Goal: Transaction & Acquisition: Book appointment/travel/reservation

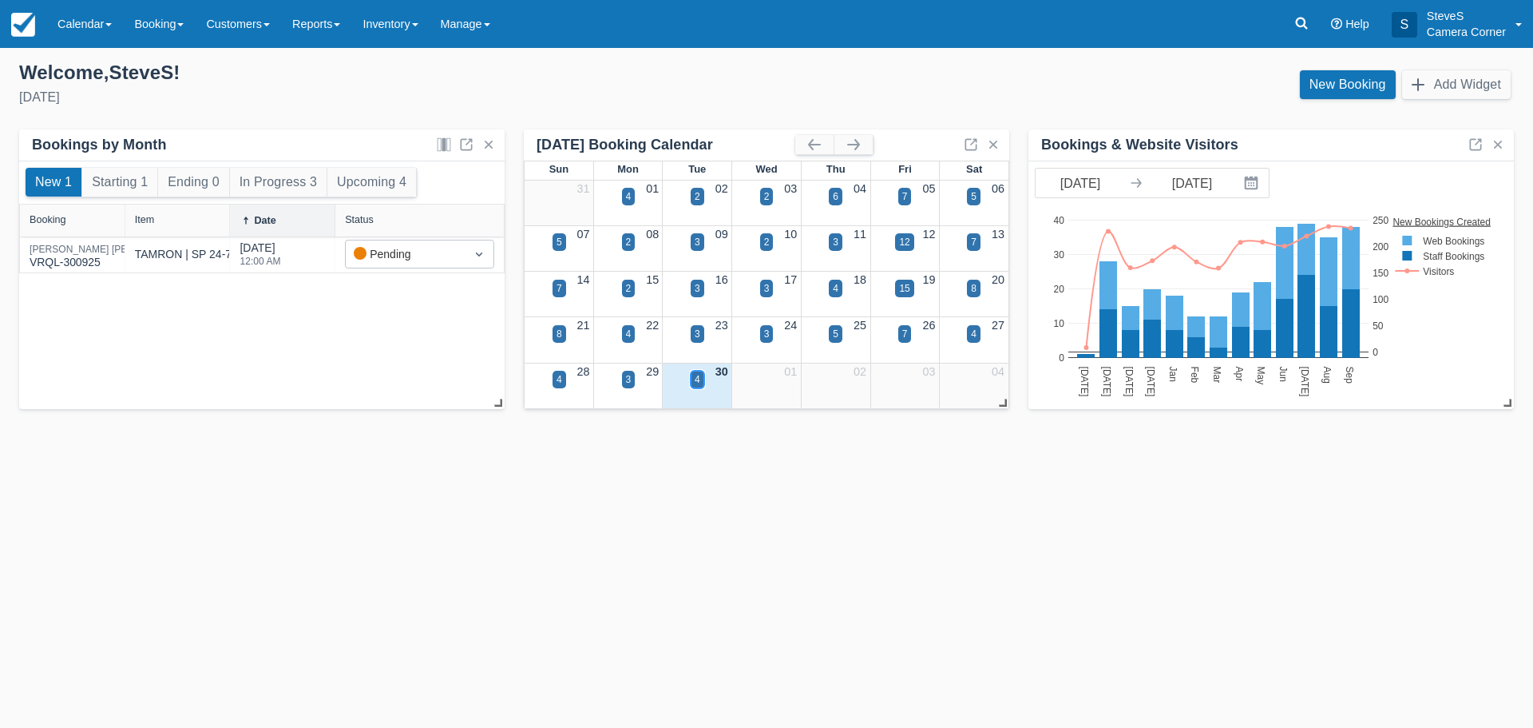
click at [696, 381] on div "4" at bounding box center [698, 379] width 6 height 14
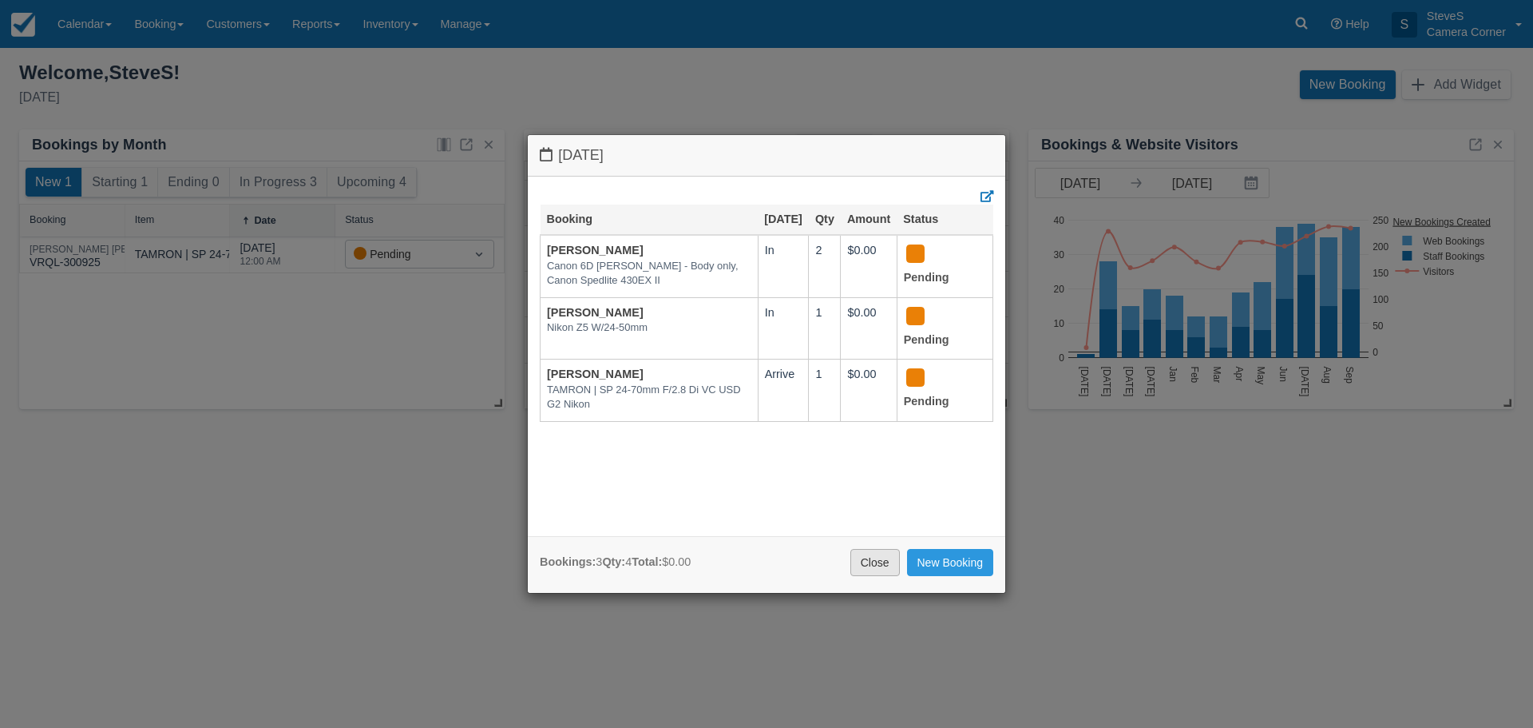
click at [863, 560] on link "Close" at bounding box center [876, 562] width 50 height 27
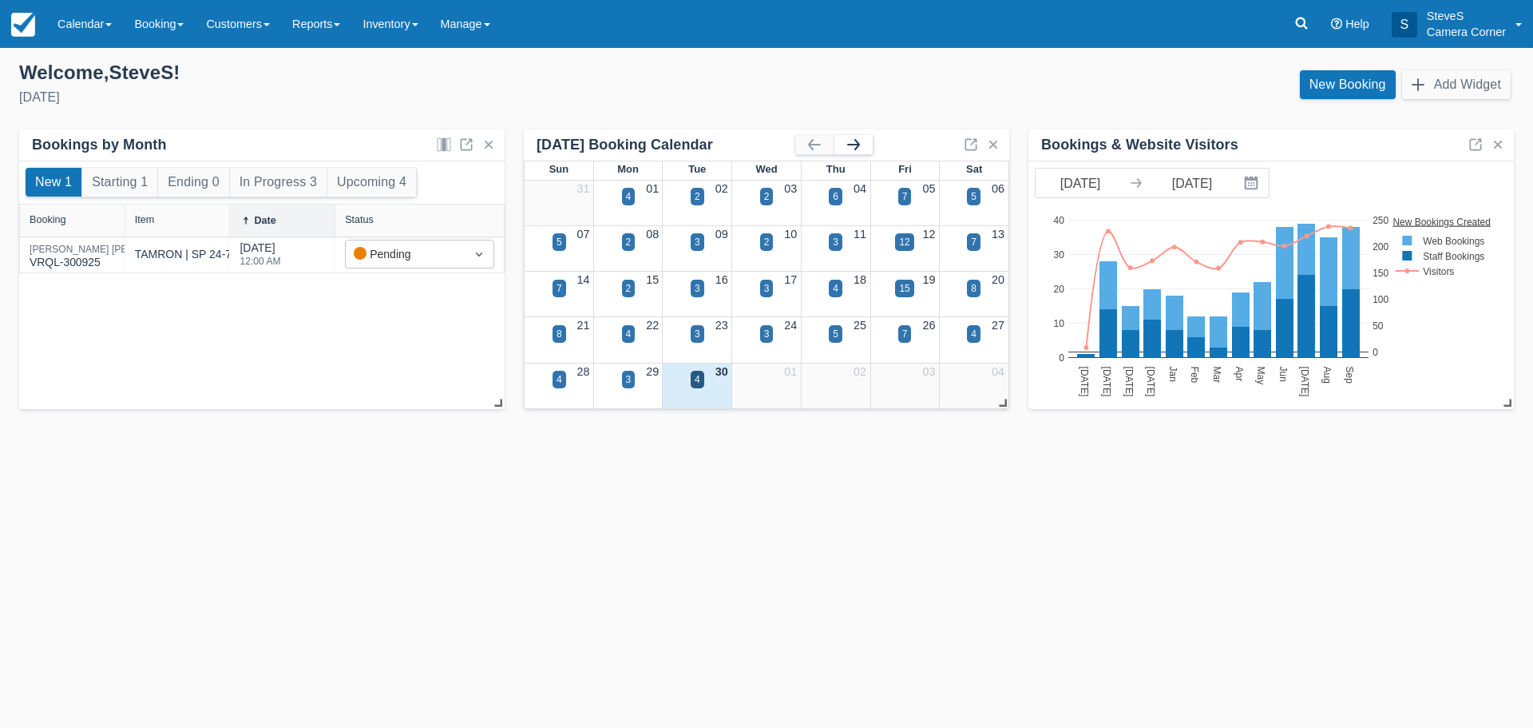
click at [861, 149] on button "button" at bounding box center [854, 144] width 38 height 19
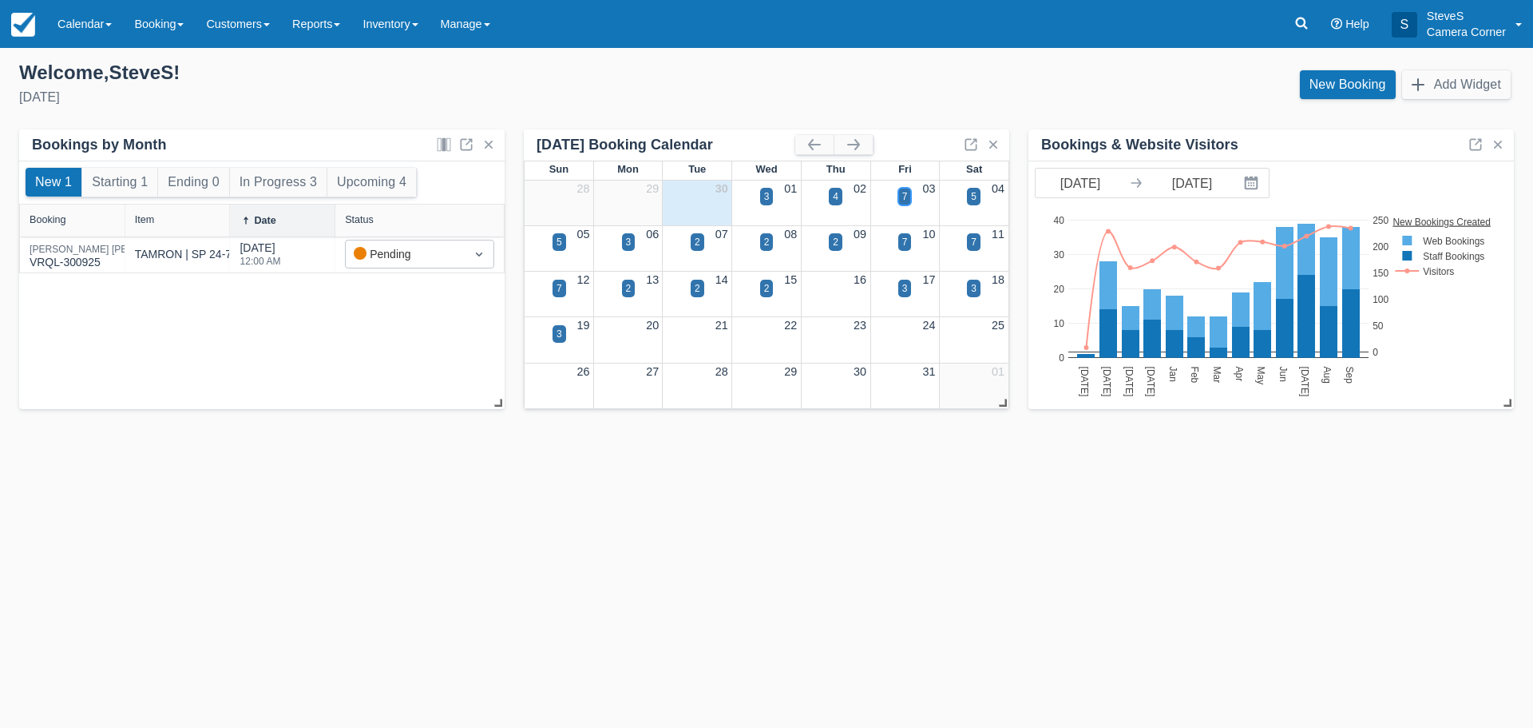
click at [900, 199] on div "7" at bounding box center [906, 197] width 14 height 18
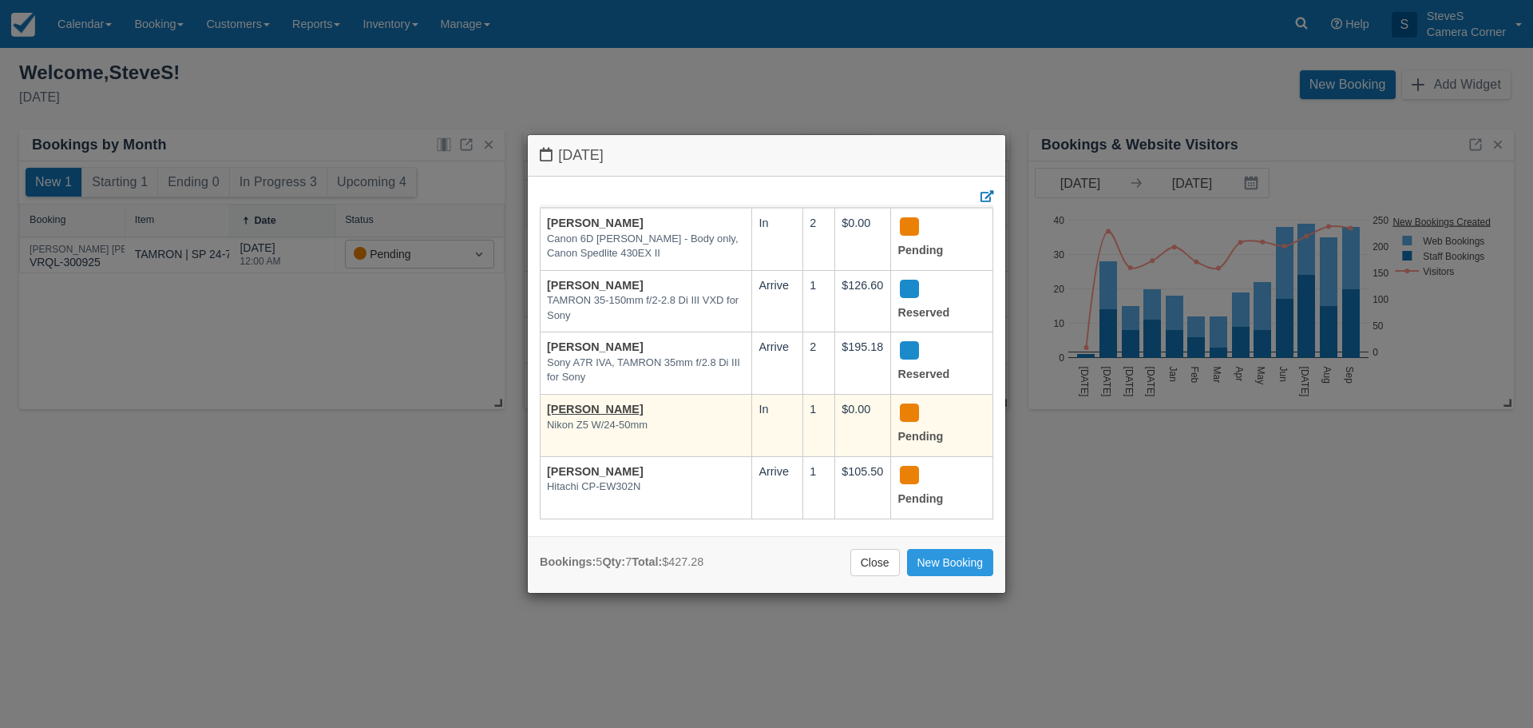
scroll to position [50, 0]
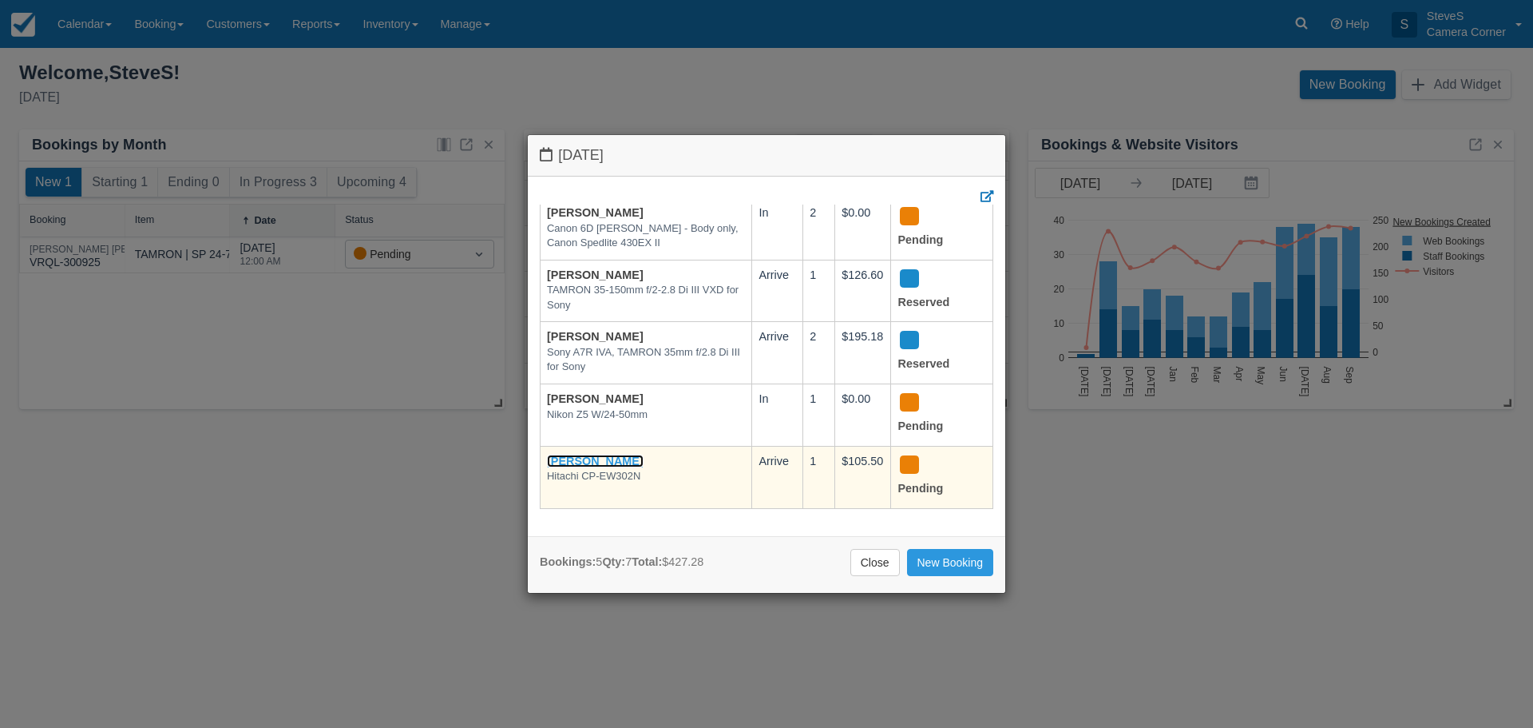
click at [608, 454] on link "Karolyn Efferson" at bounding box center [595, 460] width 97 height 13
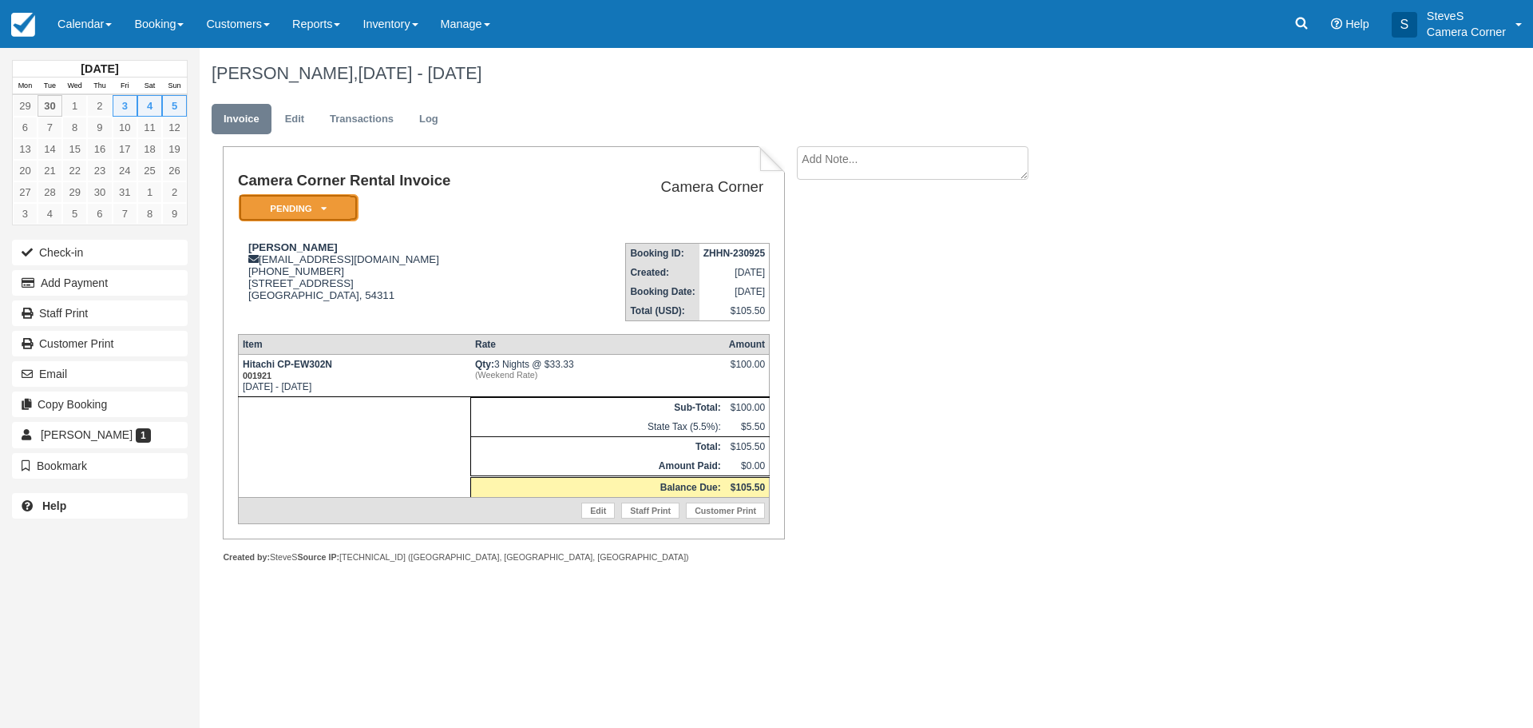
click at [348, 205] on em "Pending" at bounding box center [299, 208] width 120 height 28
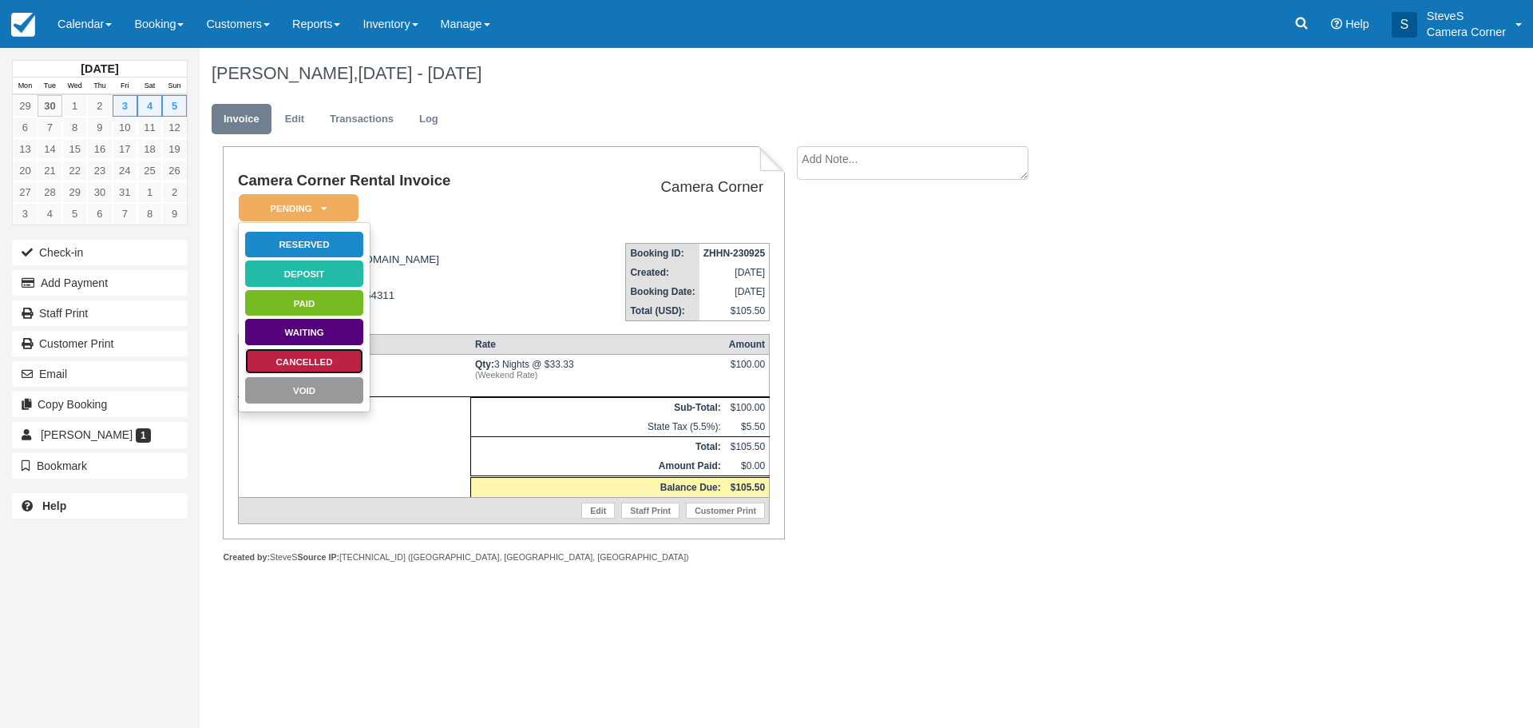
click at [339, 358] on link "Cancelled" at bounding box center [304, 361] width 120 height 28
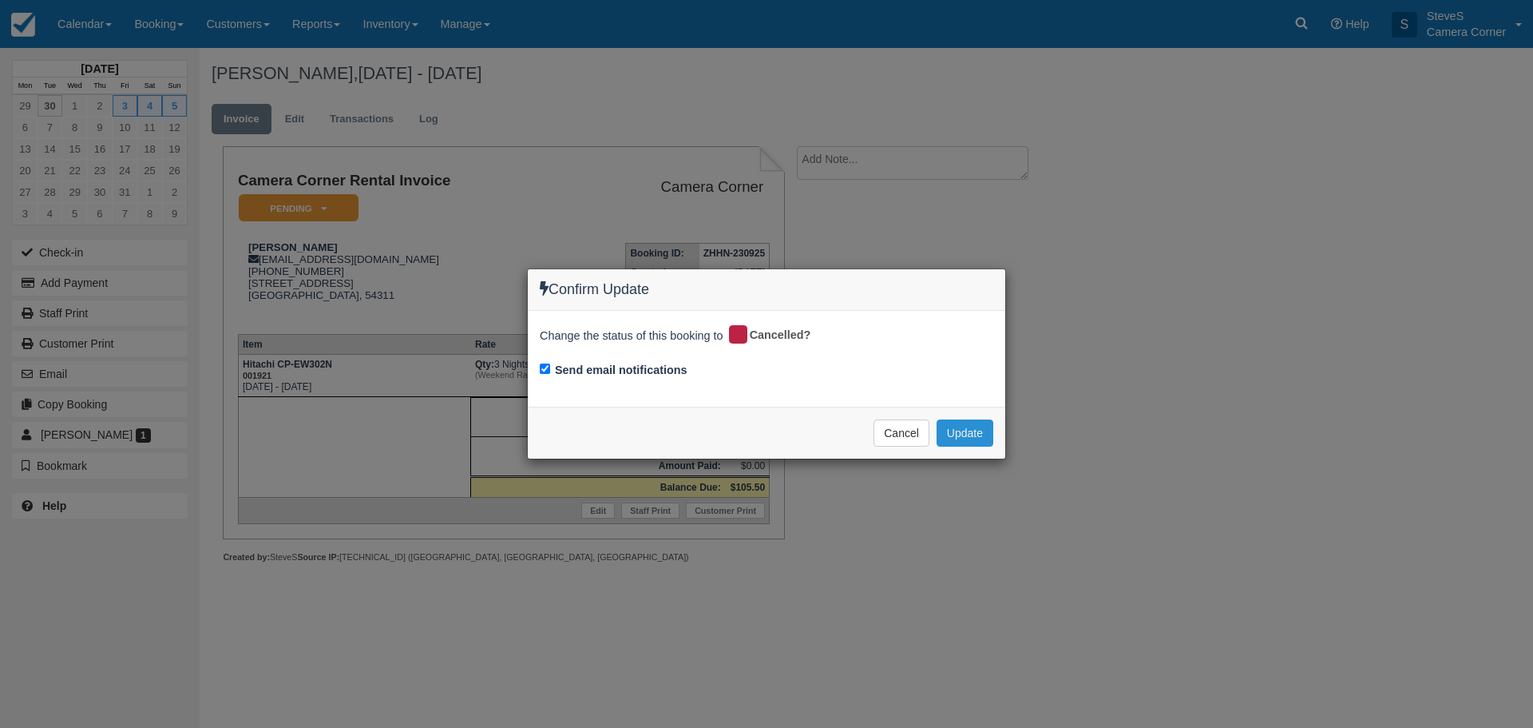
click at [971, 435] on button "Update" at bounding box center [965, 432] width 57 height 27
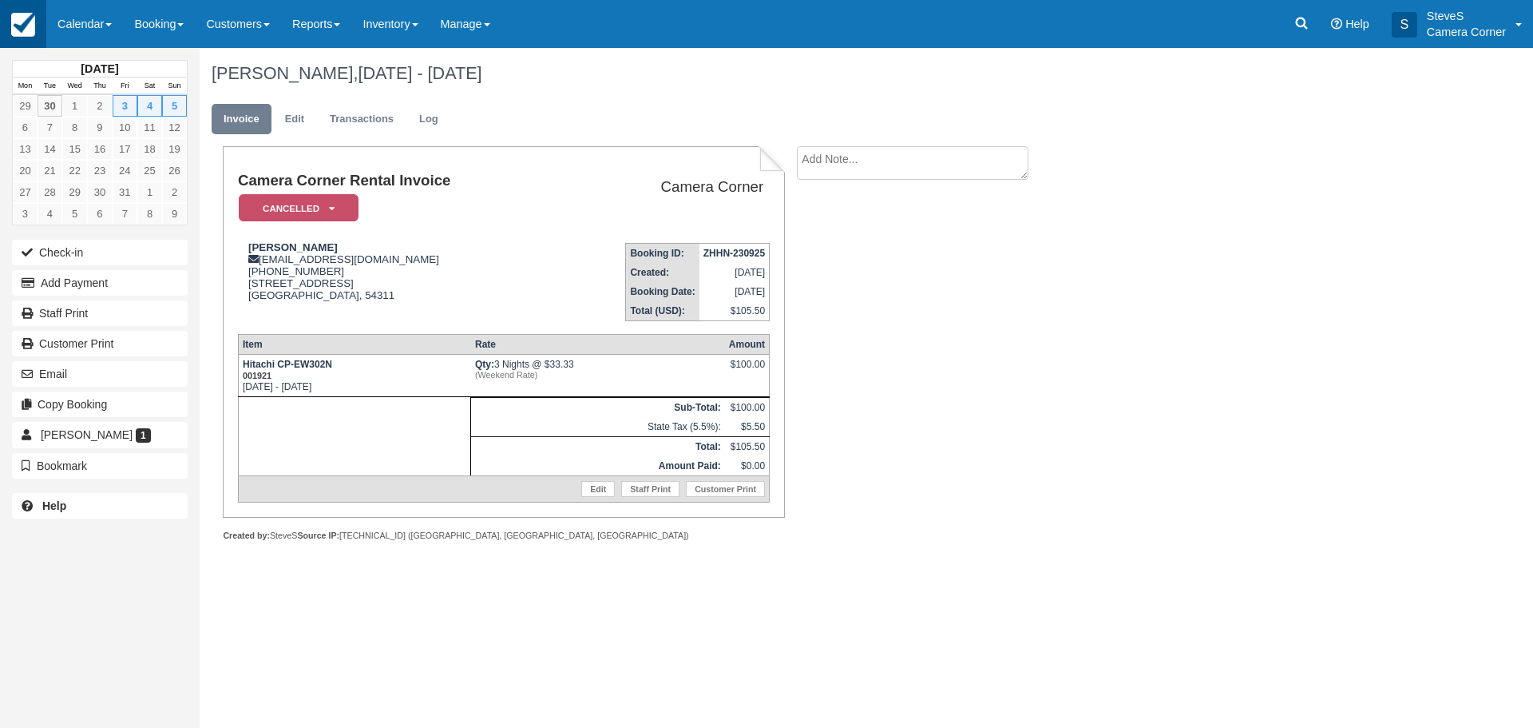
click at [28, 19] on img at bounding box center [23, 25] width 24 height 24
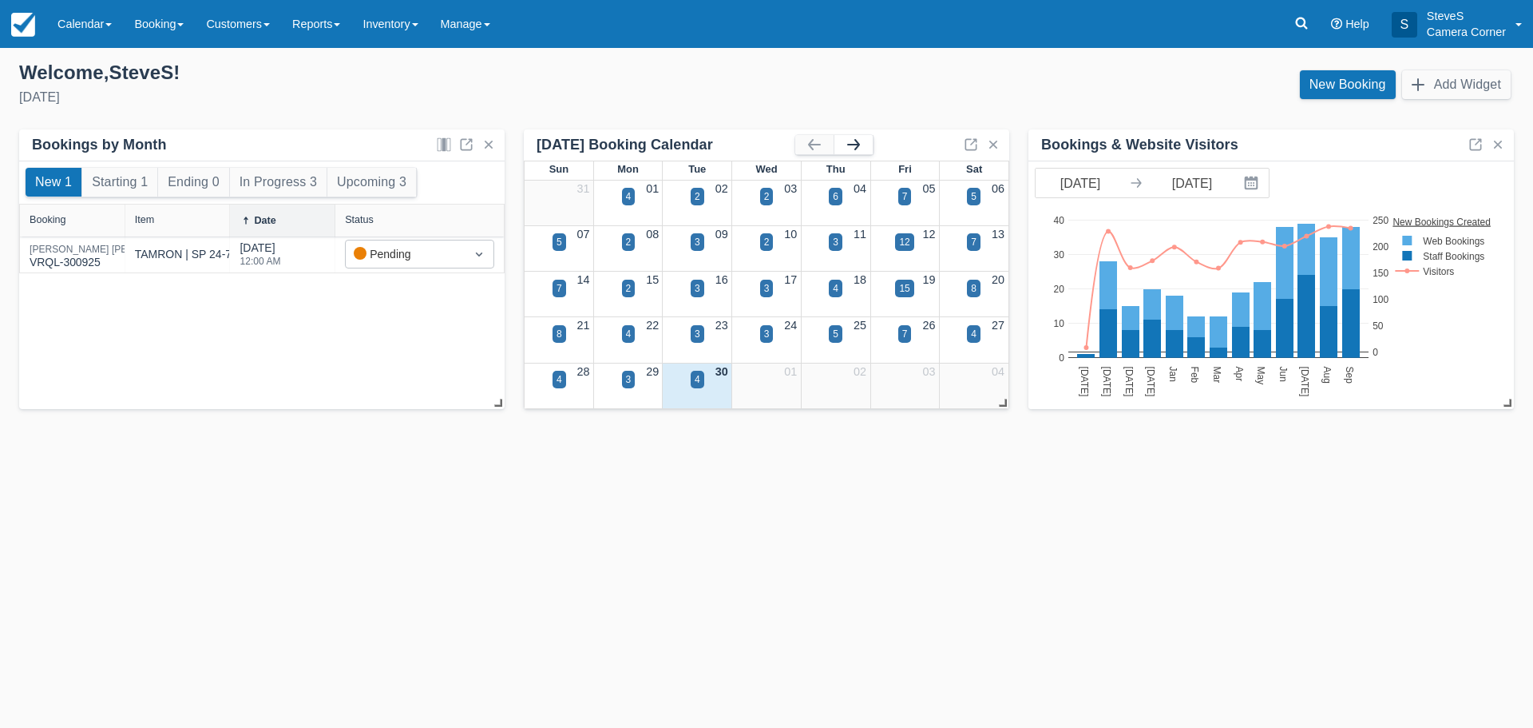
click at [853, 149] on button "button" at bounding box center [854, 144] width 38 height 19
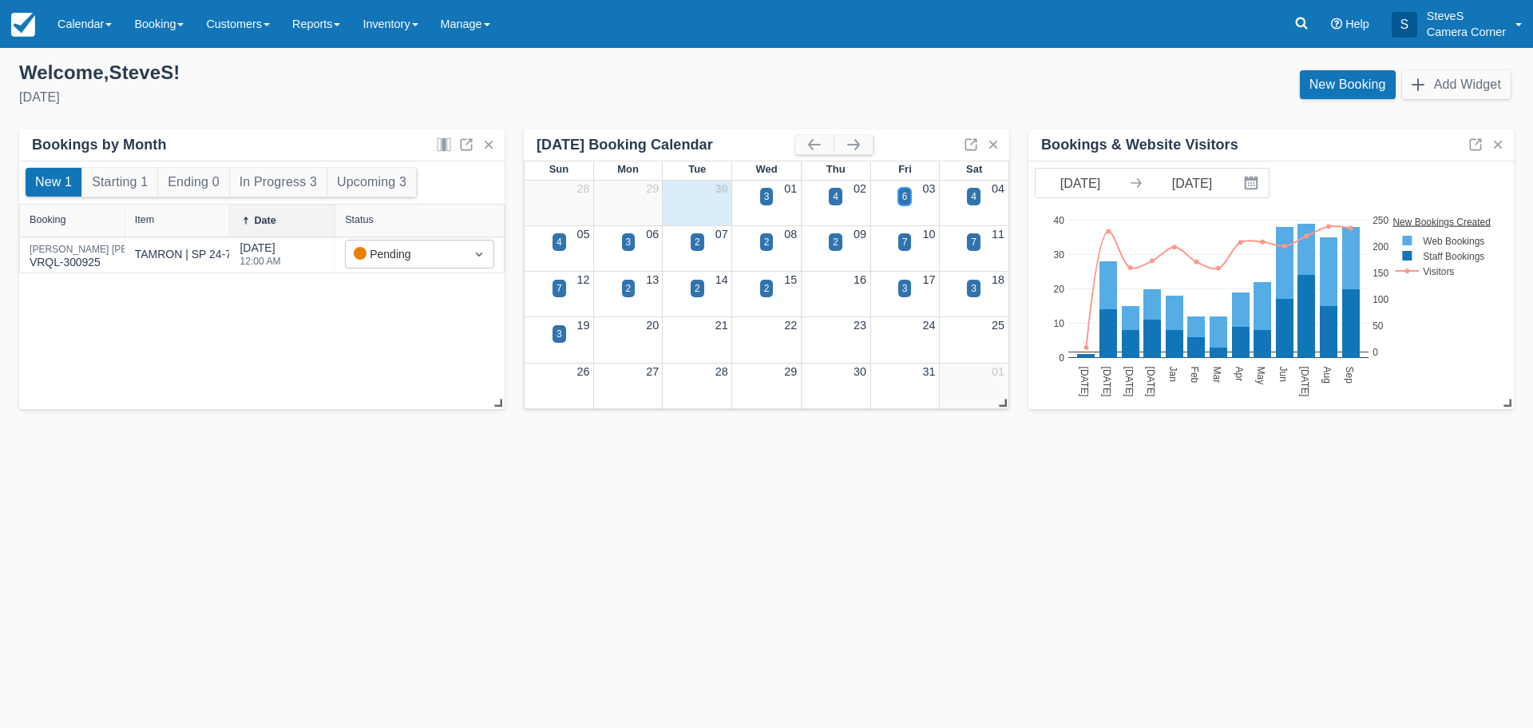
click at [903, 198] on div "6" at bounding box center [906, 196] width 6 height 14
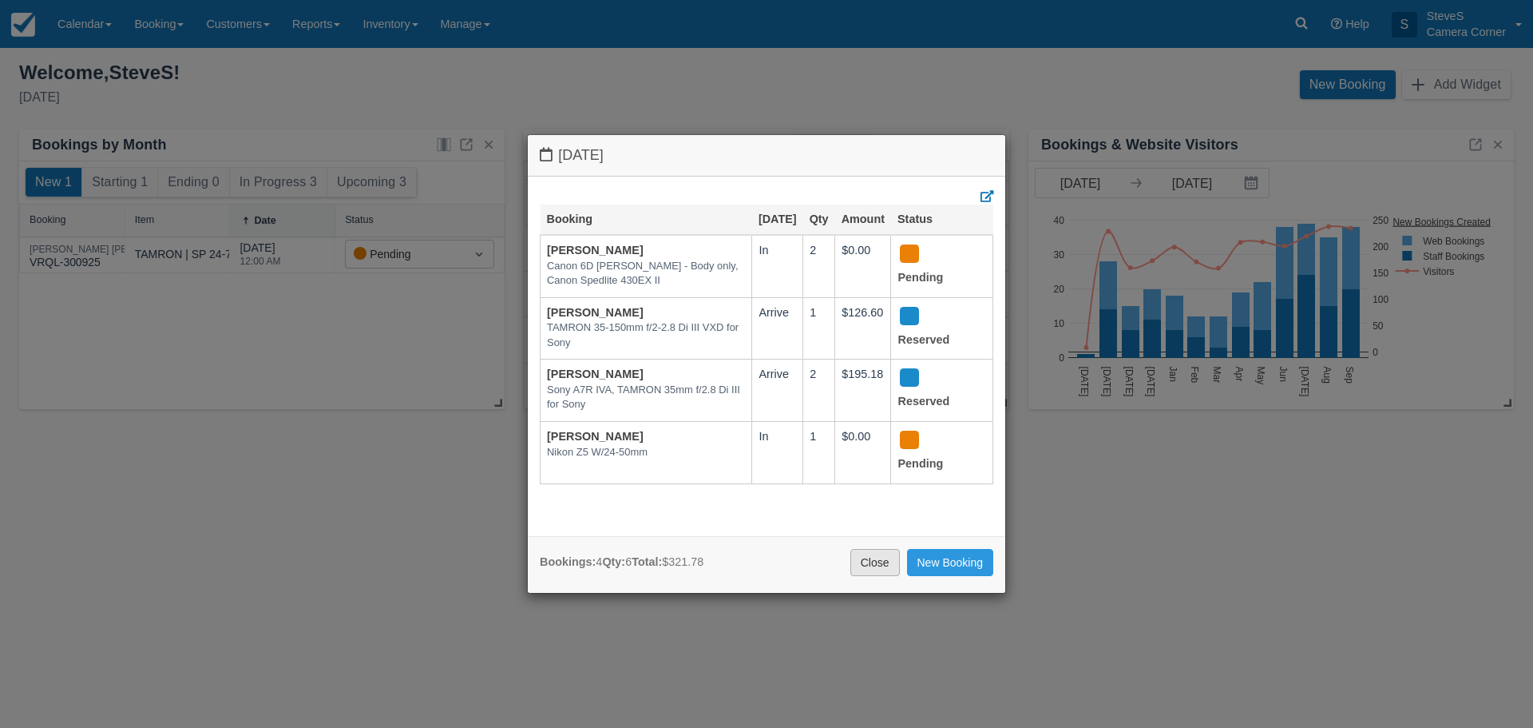
click at [879, 561] on link "Close" at bounding box center [876, 562] width 50 height 27
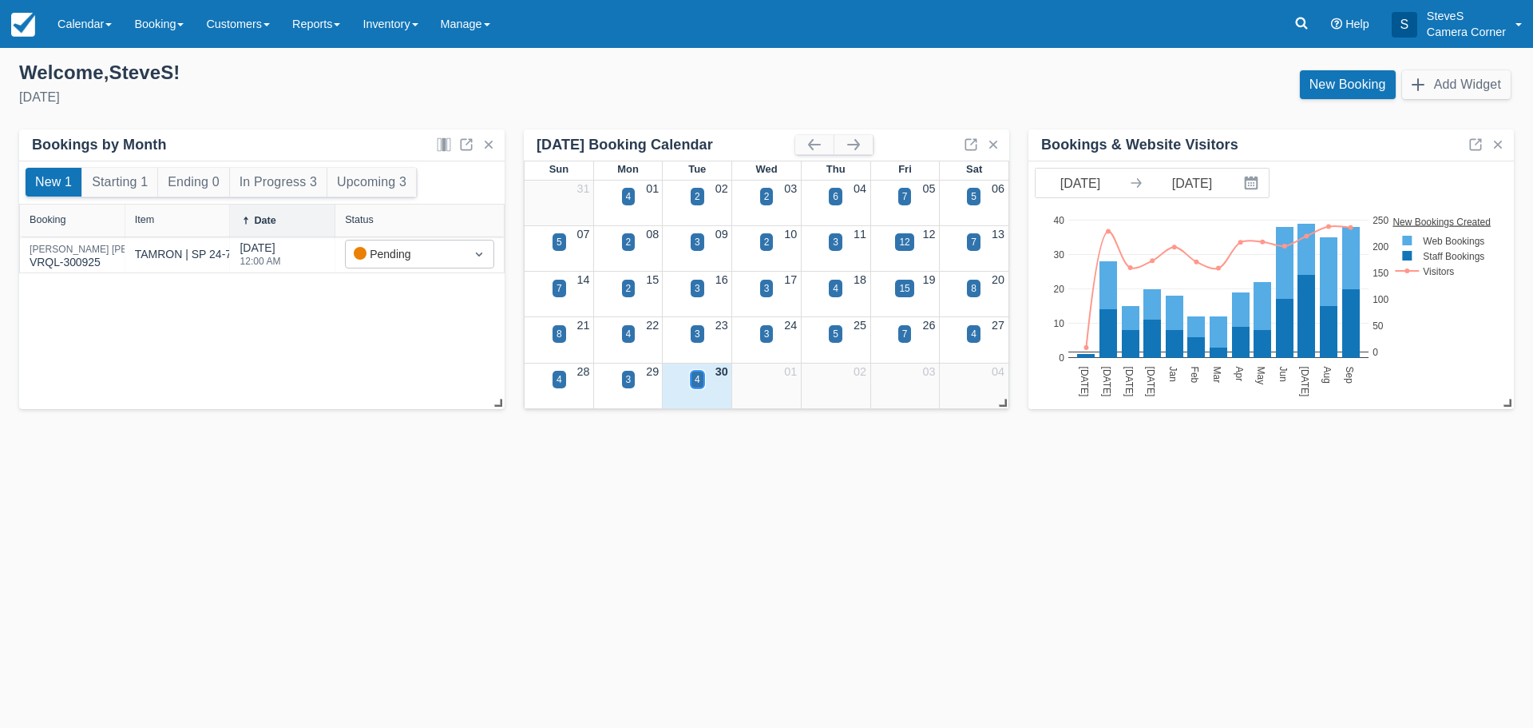
click at [703, 379] on div "4" at bounding box center [698, 380] width 14 height 18
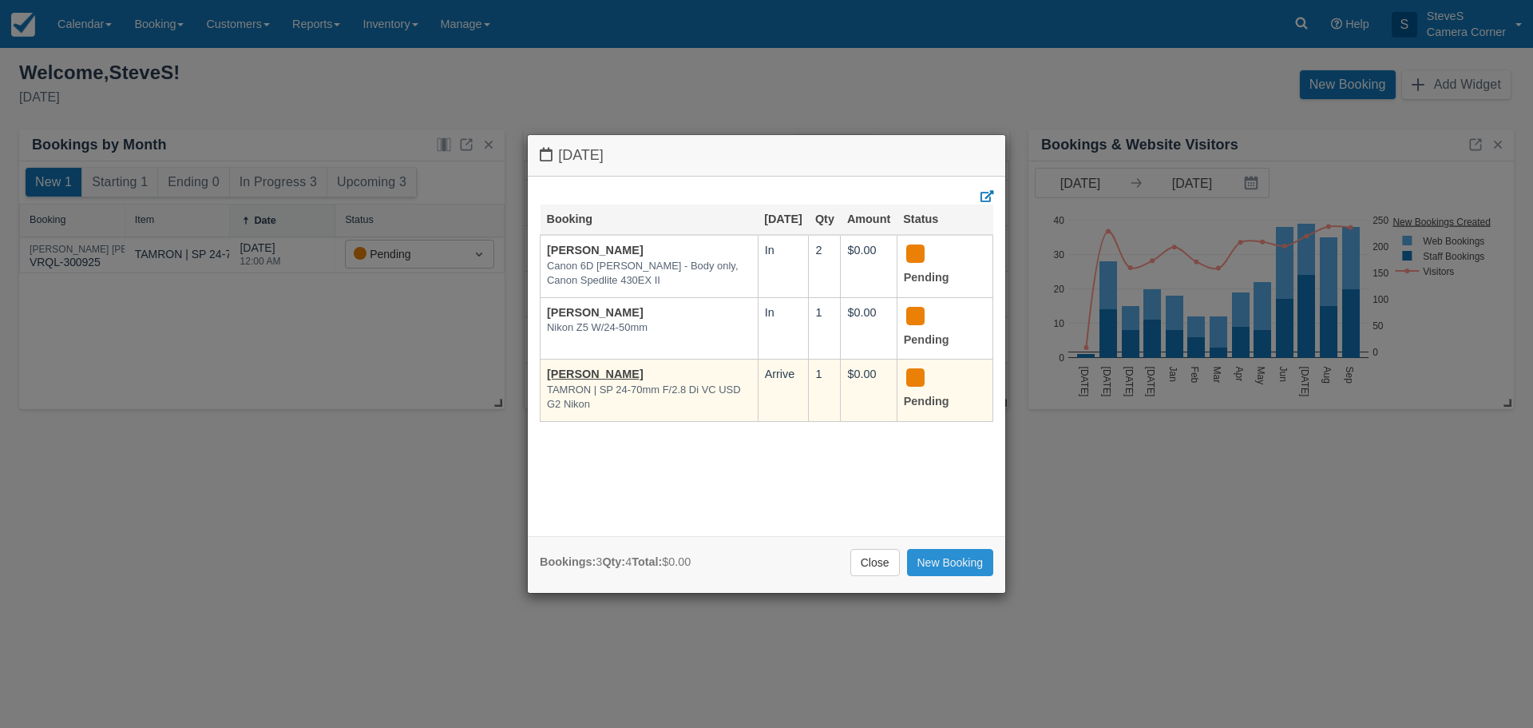
drag, startPoint x: 934, startPoint y: 568, endPoint x: 795, endPoint y: 383, distance: 231.0
click at [935, 566] on link "New Booking" at bounding box center [950, 562] width 87 height 27
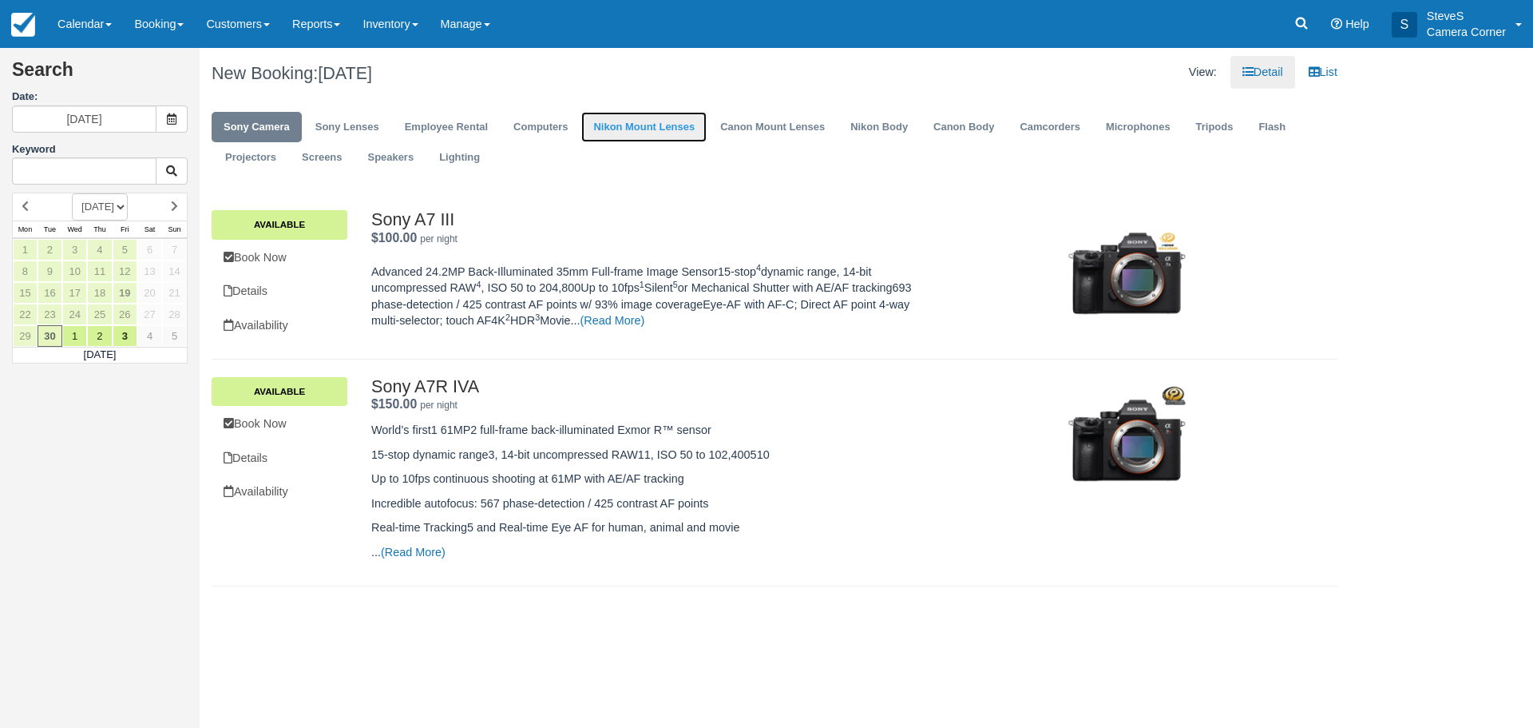
click at [665, 125] on link "Nikon Mount Lenses" at bounding box center [643, 127] width 125 height 31
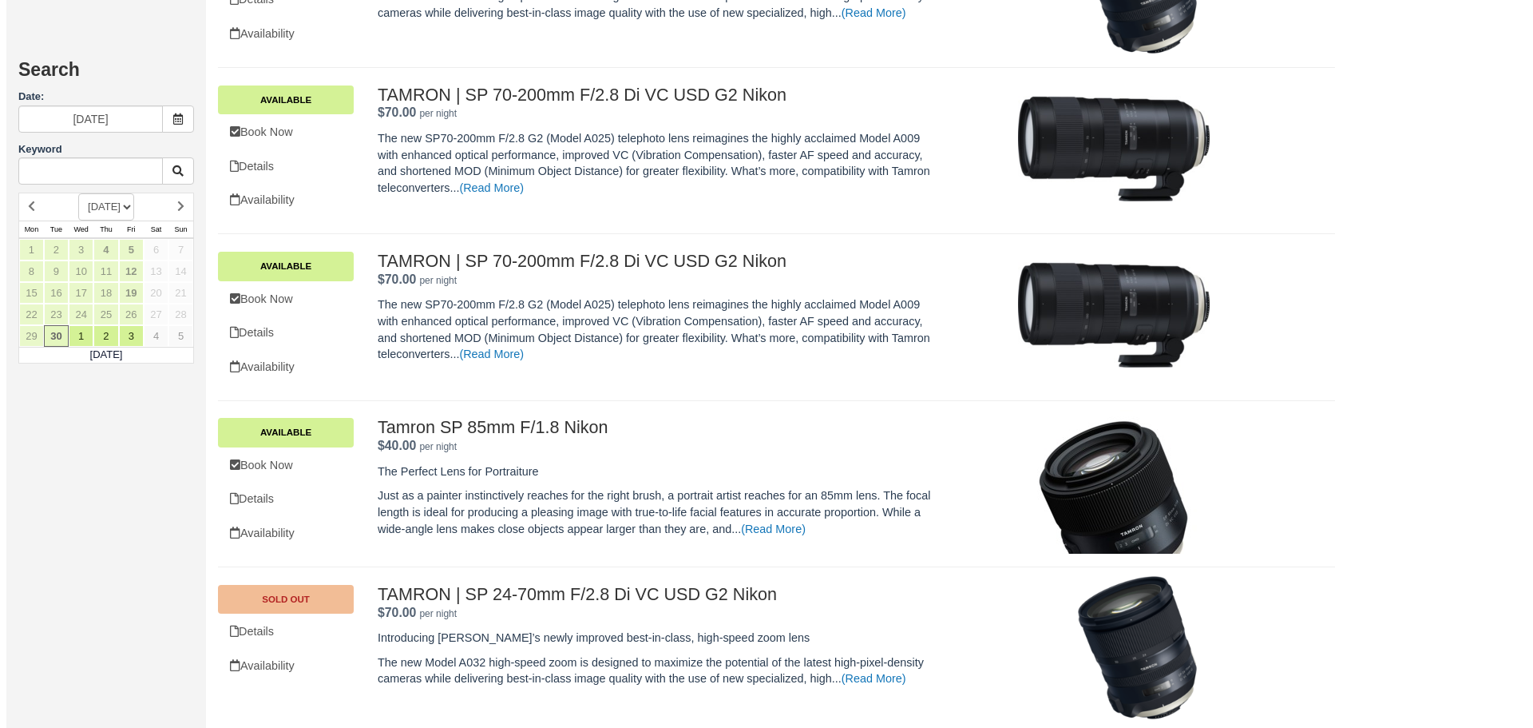
scroll to position [1368, 0]
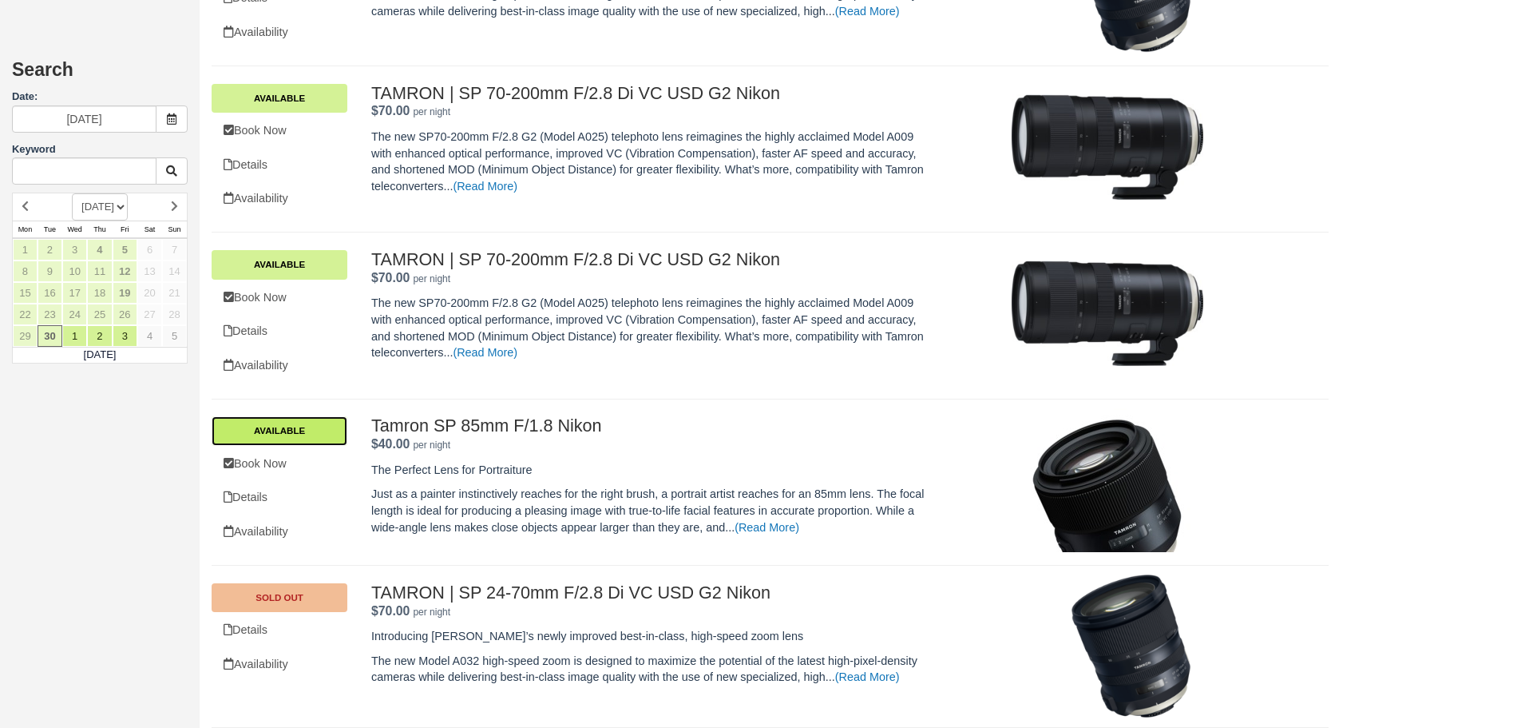
click at [299, 426] on link "Available" at bounding box center [280, 430] width 136 height 29
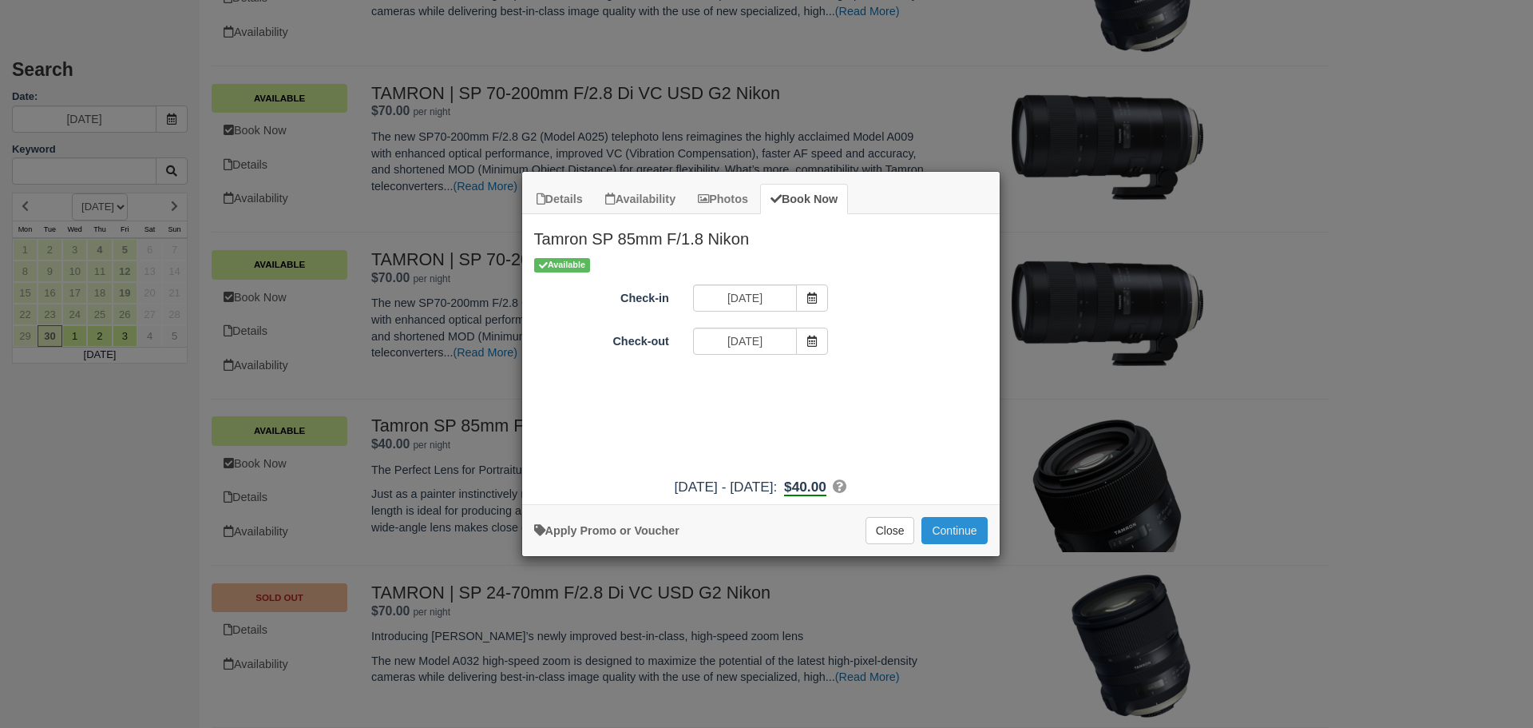
click at [946, 533] on button "Continue" at bounding box center [954, 530] width 65 height 27
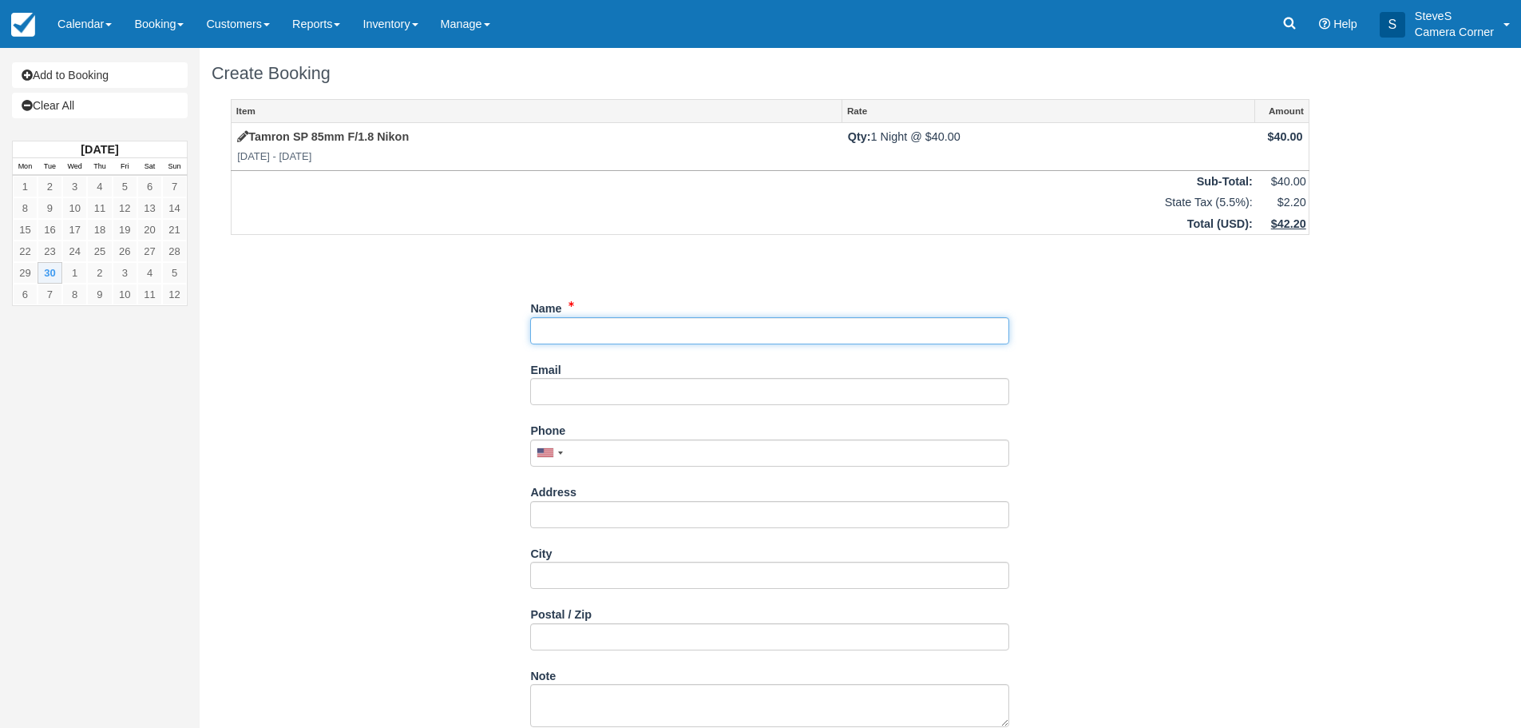
click at [694, 328] on input "Name" at bounding box center [769, 330] width 479 height 27
click at [539, 332] on input "Name" at bounding box center [769, 330] width 479 height 27
type input "[PERSON_NAME]"
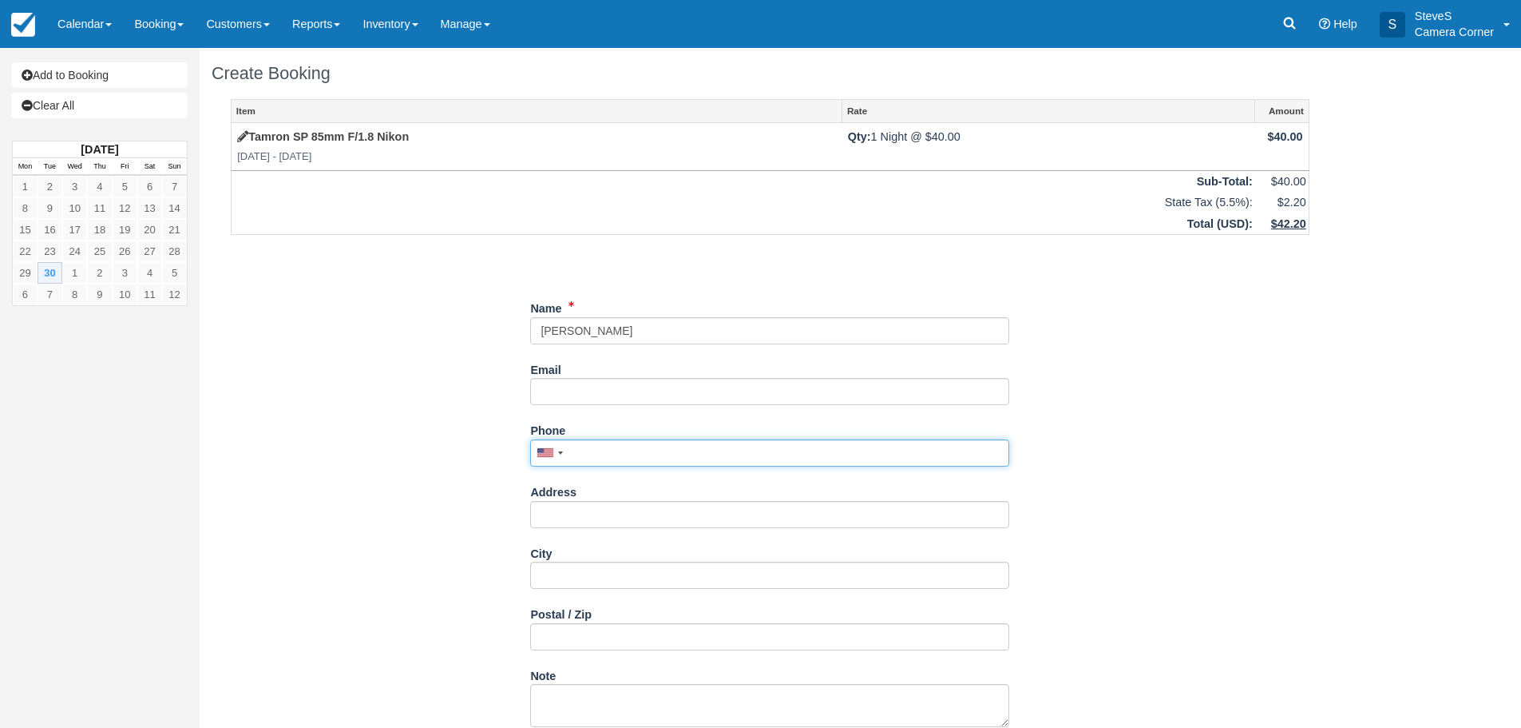
click at [590, 454] on input "Phone" at bounding box center [769, 452] width 479 height 27
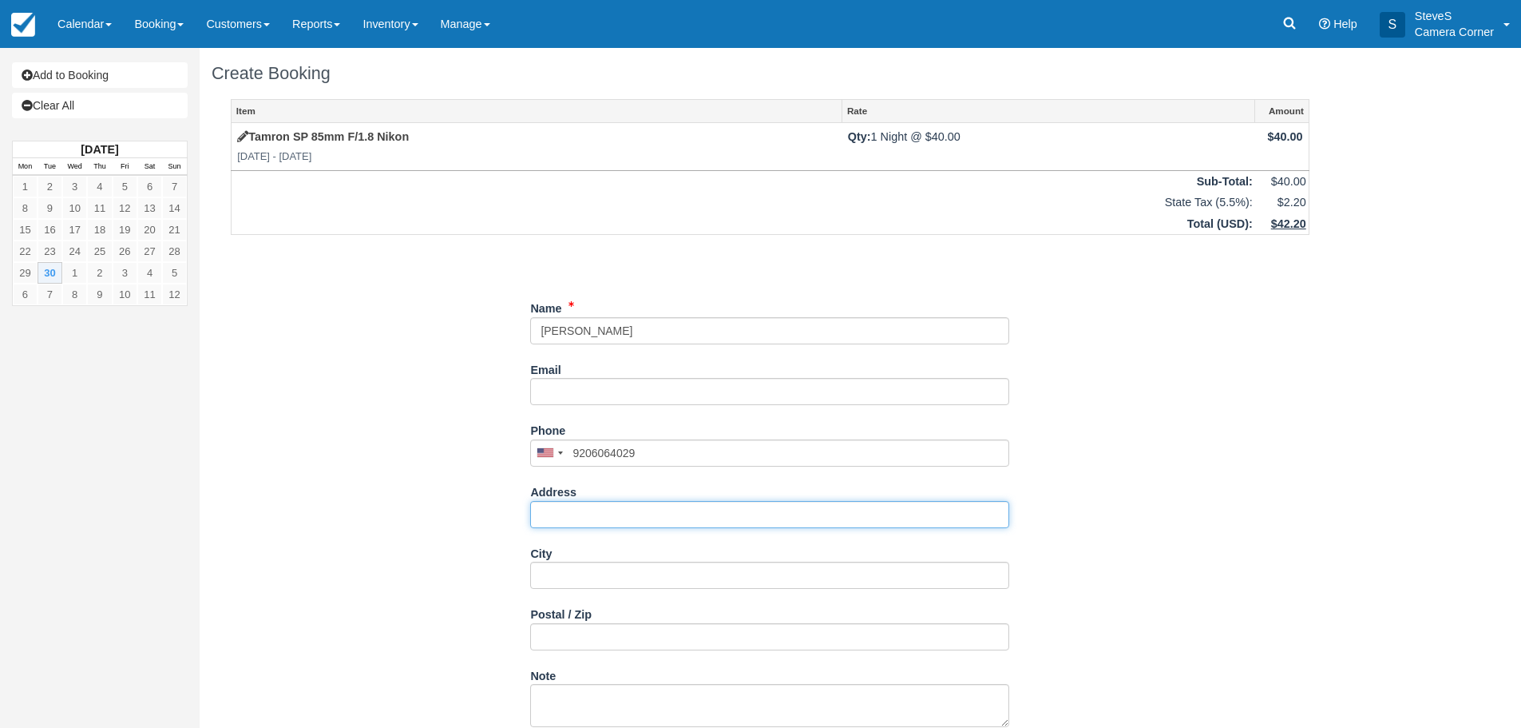
type input "(920) 606-4029"
click at [571, 511] on input "Address" at bounding box center [769, 514] width 479 height 27
type input "[STREET_ADDRESS]"
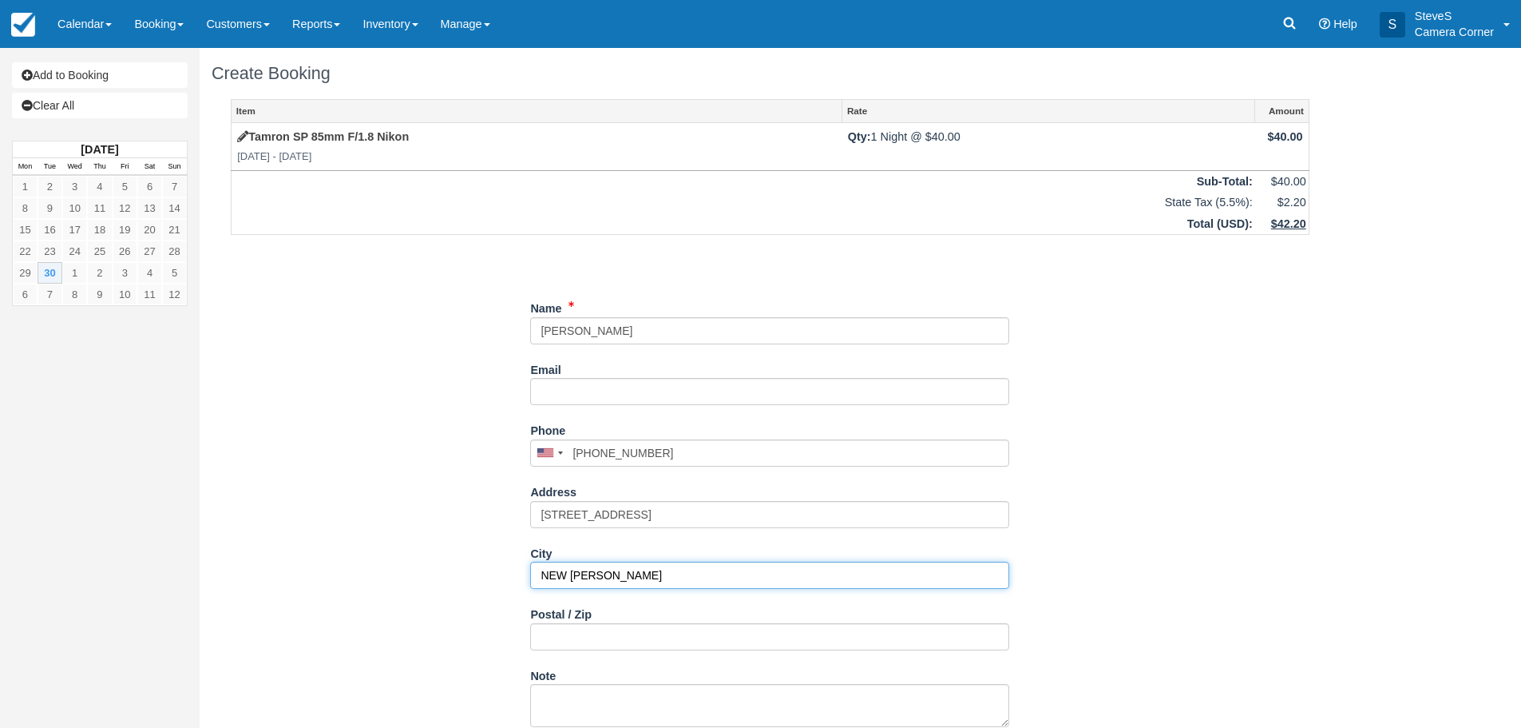
type input "NEW FRANKEN"
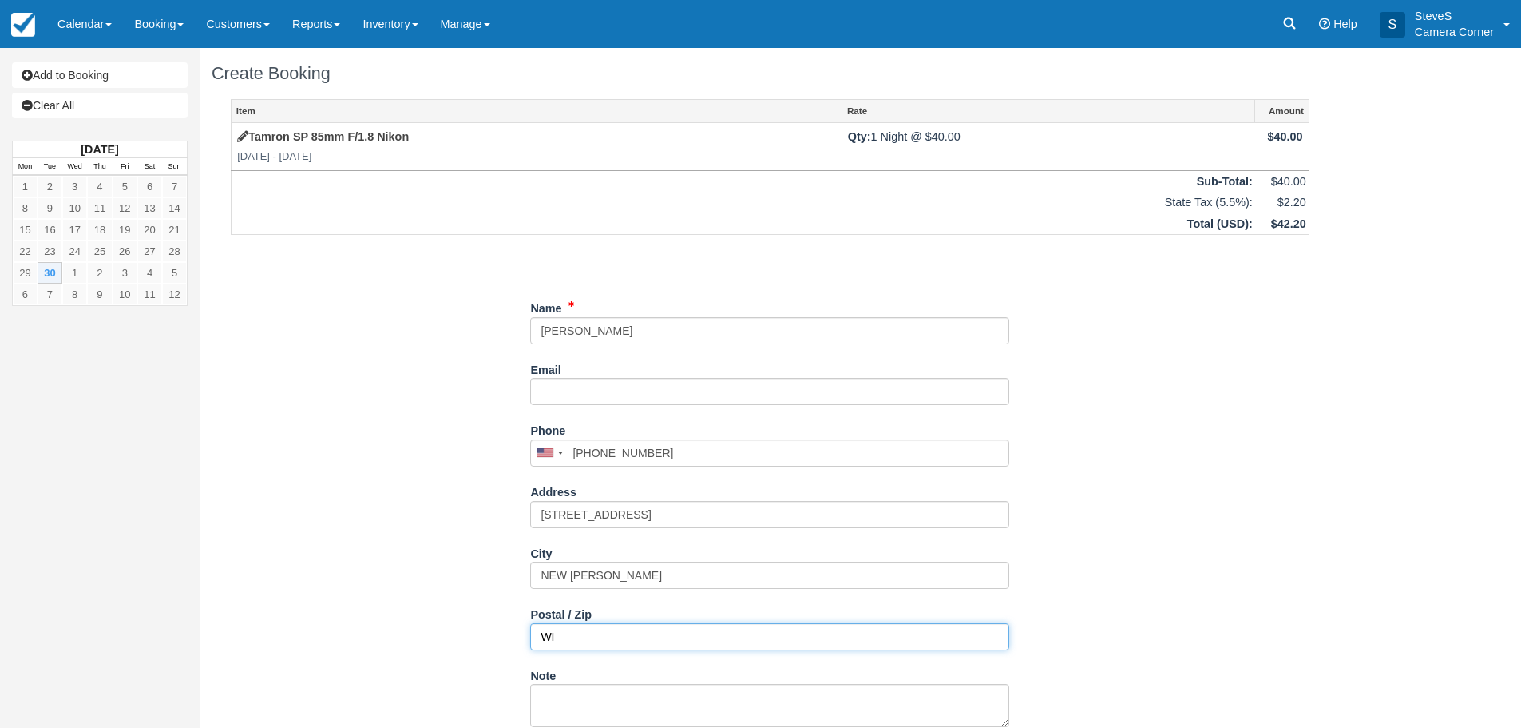
click at [615, 641] on input "WI" at bounding box center [769, 636] width 479 height 27
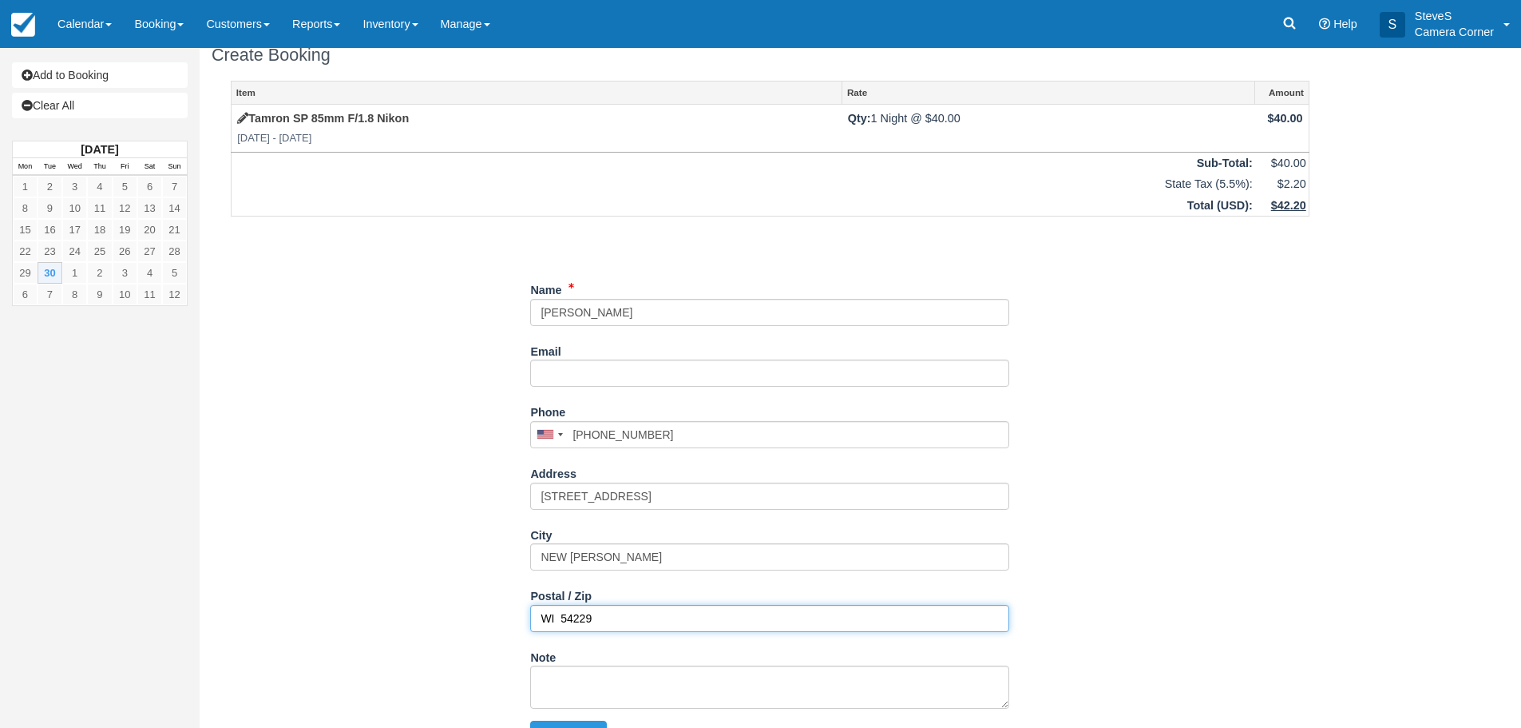
scroll to position [50, 0]
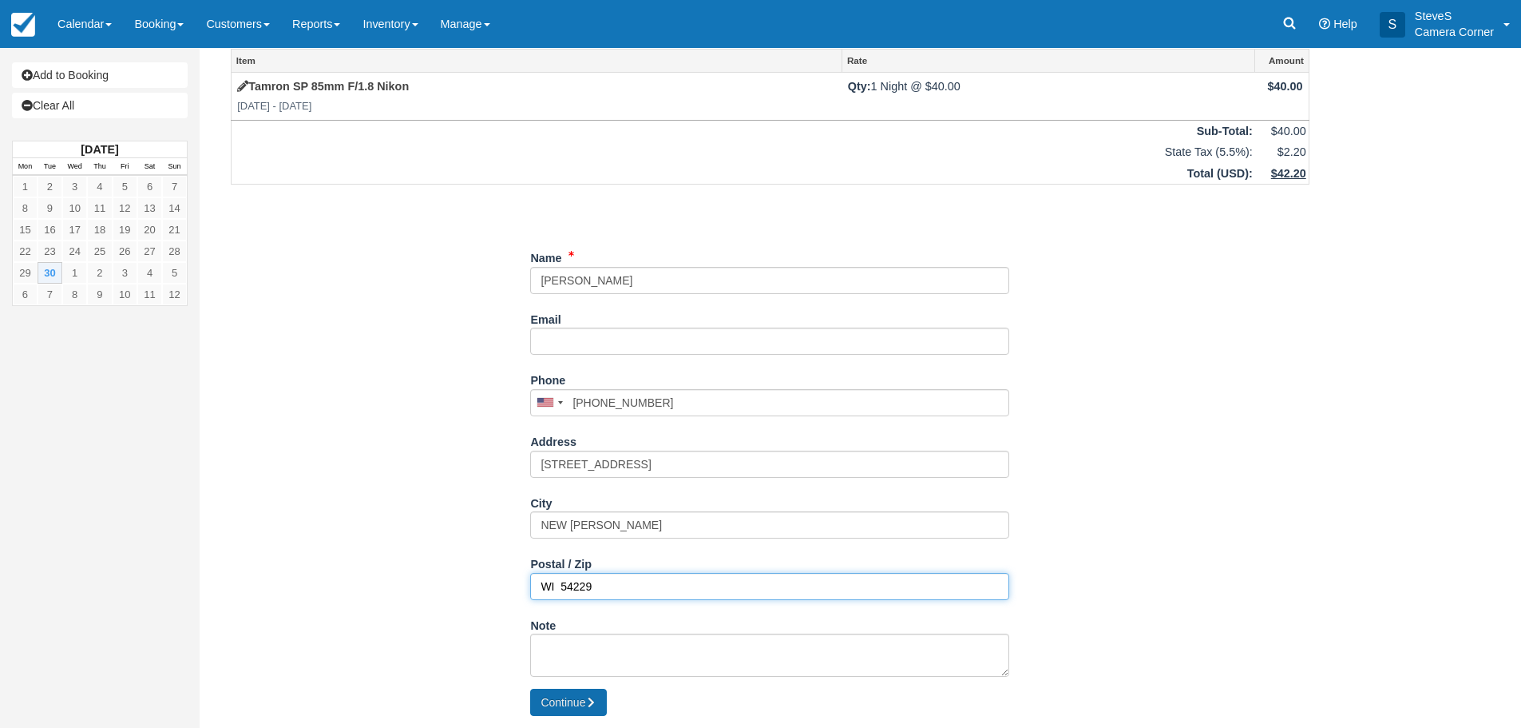
type input "WI 54229"
click at [581, 701] on button "Continue" at bounding box center [568, 701] width 77 height 27
type input "+19206064029"
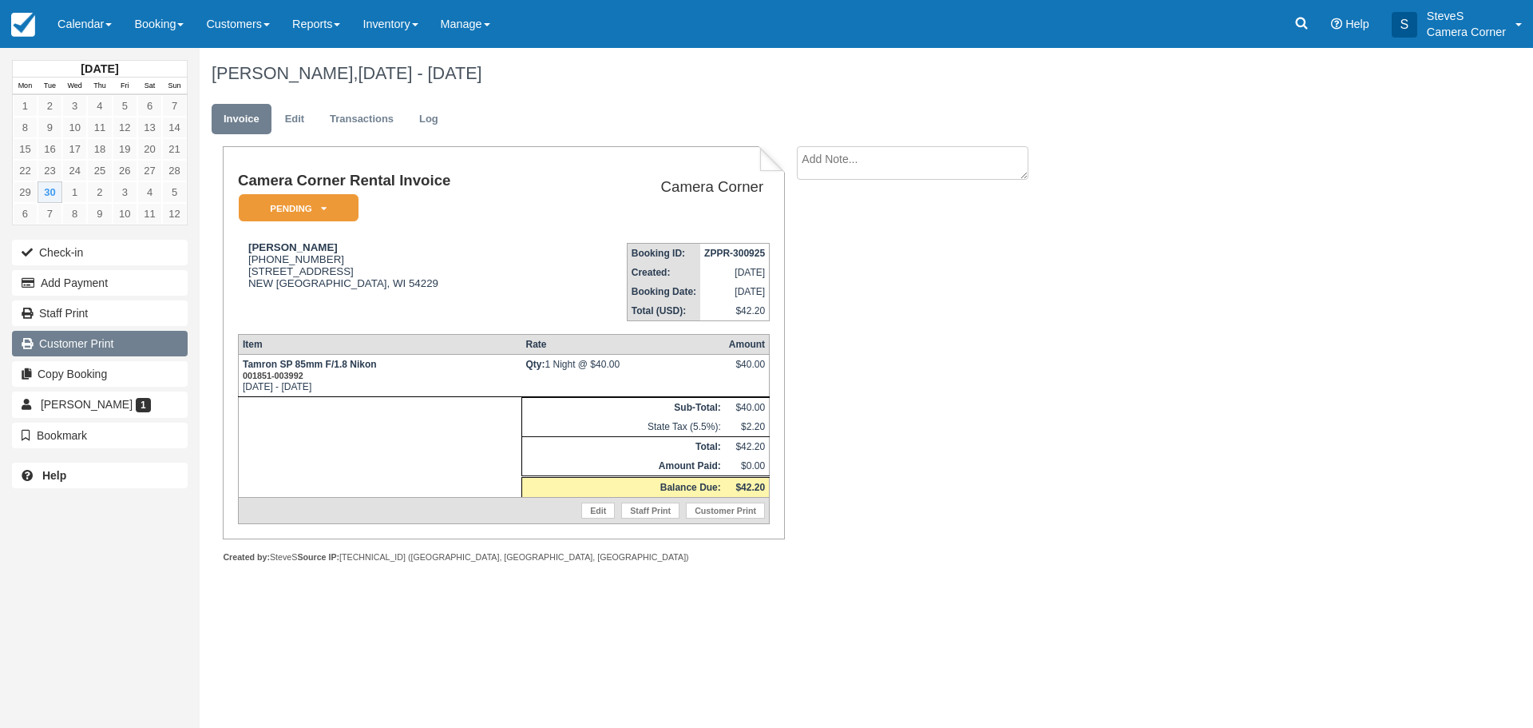
click at [121, 339] on link "Customer Print" at bounding box center [100, 344] width 176 height 26
